Goal: Obtain resource: Obtain resource

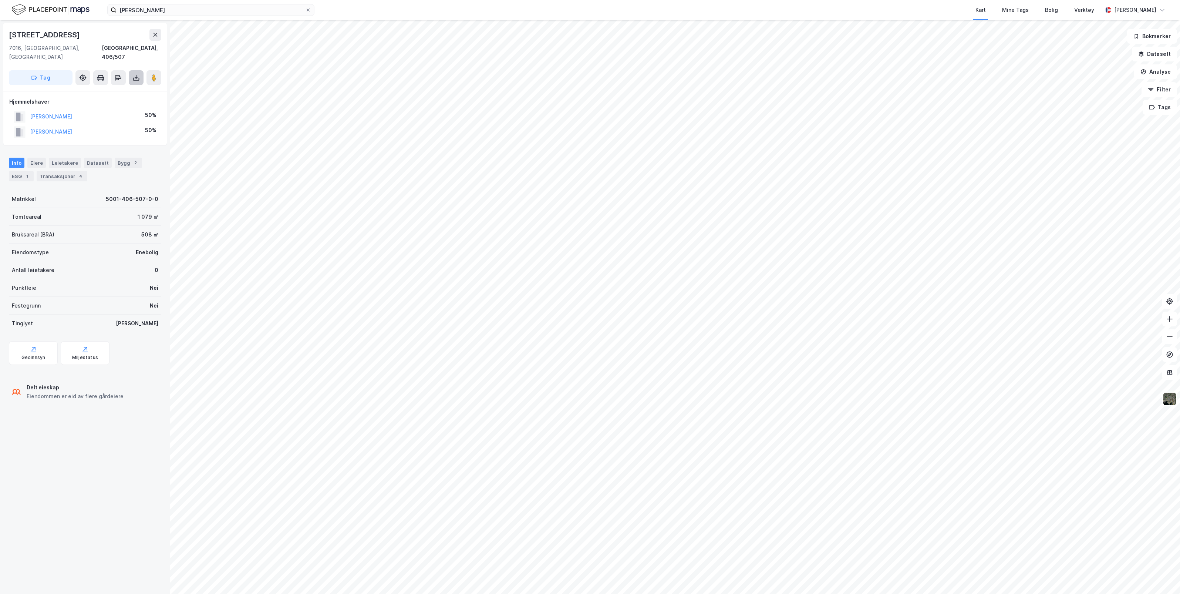
click at [134, 74] on icon at bounding box center [135, 77] width 7 height 7
click at [113, 90] on div "Last ned grunnbok" at bounding box center [99, 93] width 43 height 6
click at [47, 171] on div "Transaksjoner 4" at bounding box center [53, 176] width 51 height 10
